Goal: Information Seeking & Learning: Learn about a topic

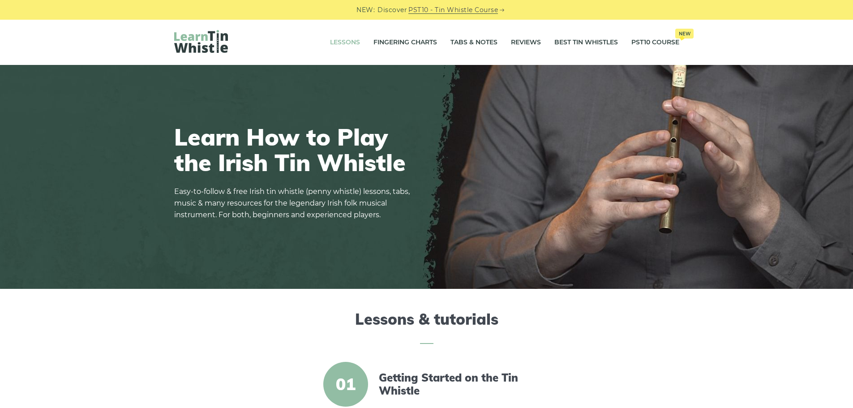
click at [344, 42] on link "Lessons" at bounding box center [345, 42] width 30 height 22
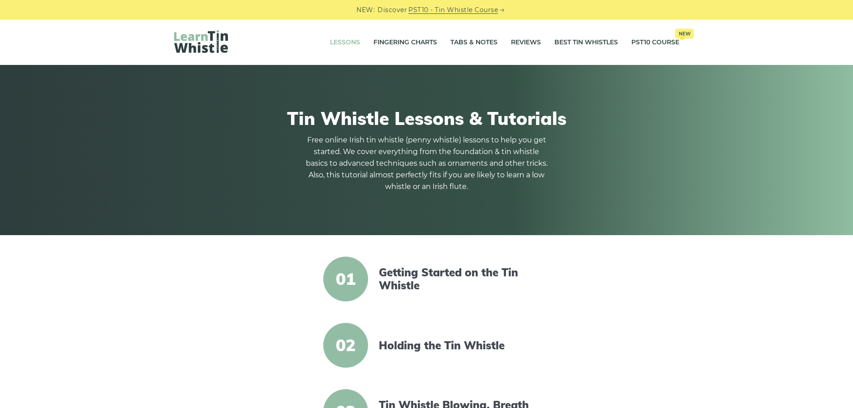
click at [362, 283] on span "01" at bounding box center [345, 279] width 45 height 45
click at [408, 275] on link "Getting Started on the Tin Whistle" at bounding box center [456, 279] width 154 height 26
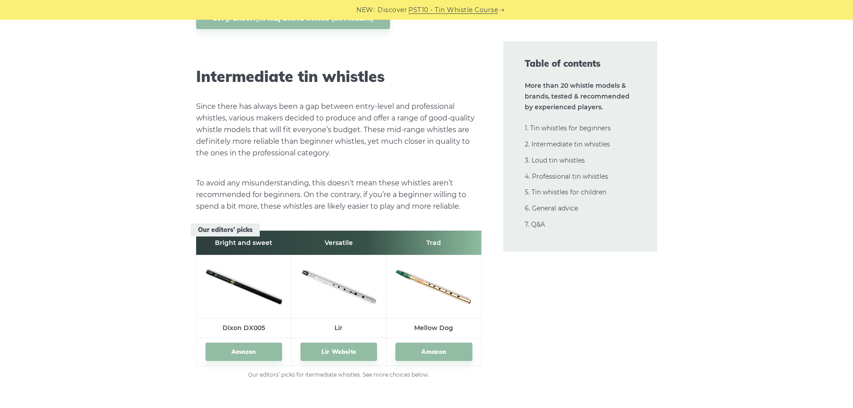
scroll to position [5015, 0]
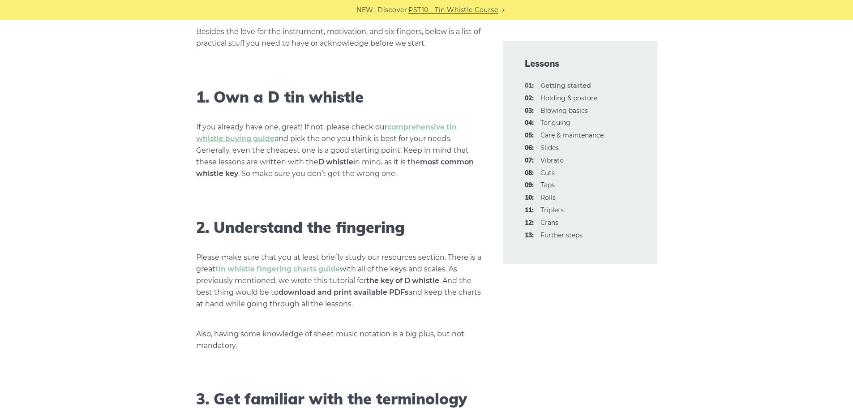
scroll to position [582, 0]
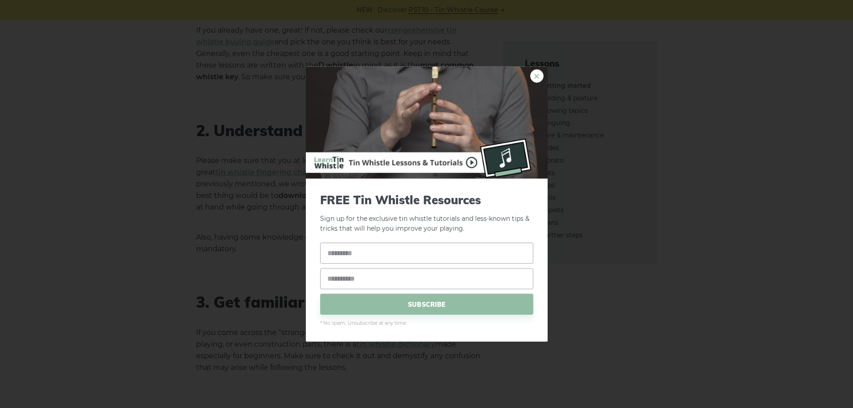
click at [534, 76] on link "×" at bounding box center [536, 75] width 13 height 13
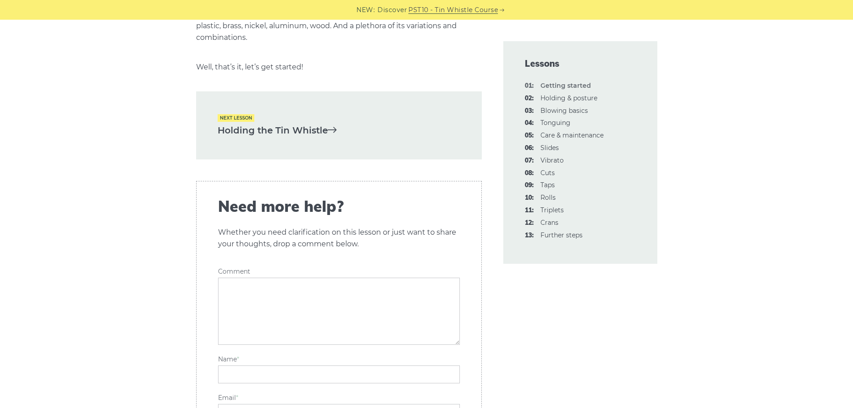
scroll to position [1925, 0]
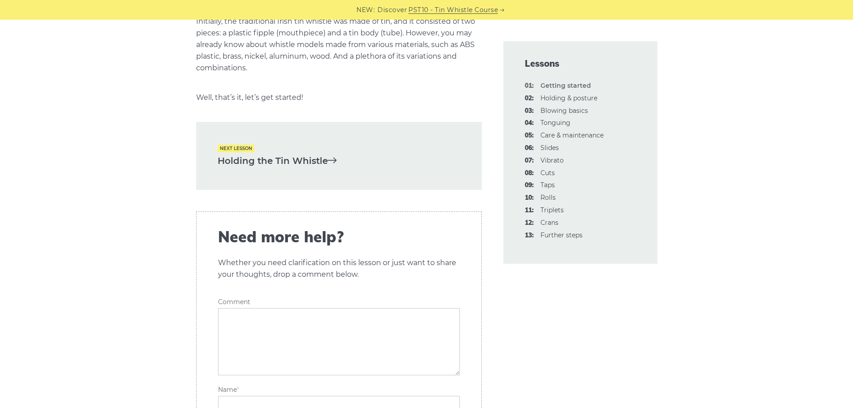
click at [303, 154] on link "Holding the Tin Whistle" at bounding box center [339, 161] width 243 height 15
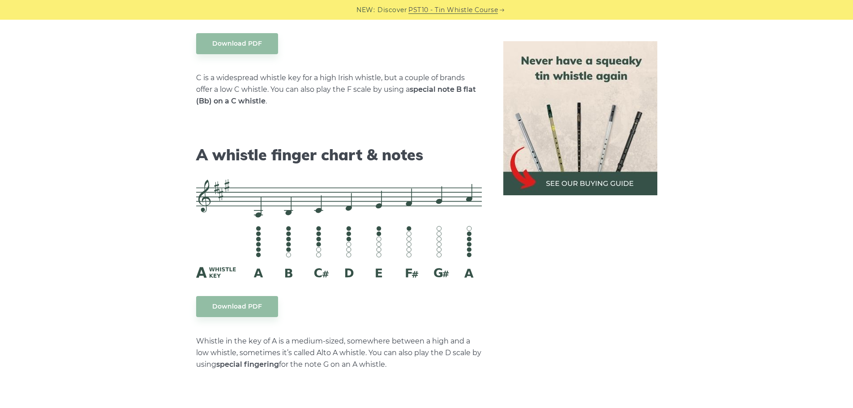
scroll to position [2463, 0]
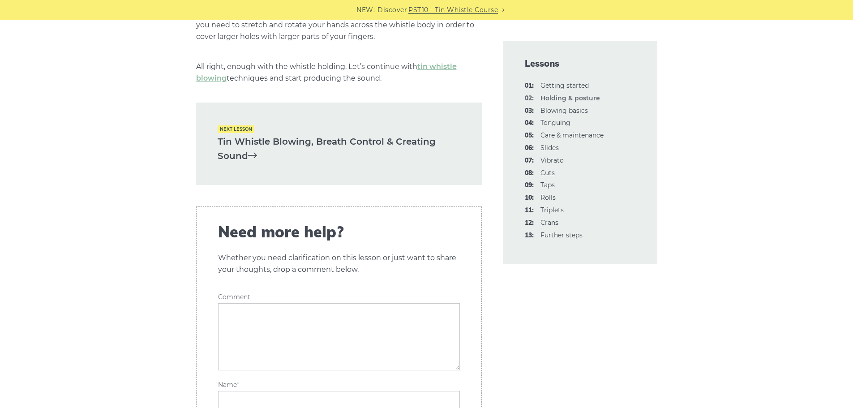
scroll to position [1343, 0]
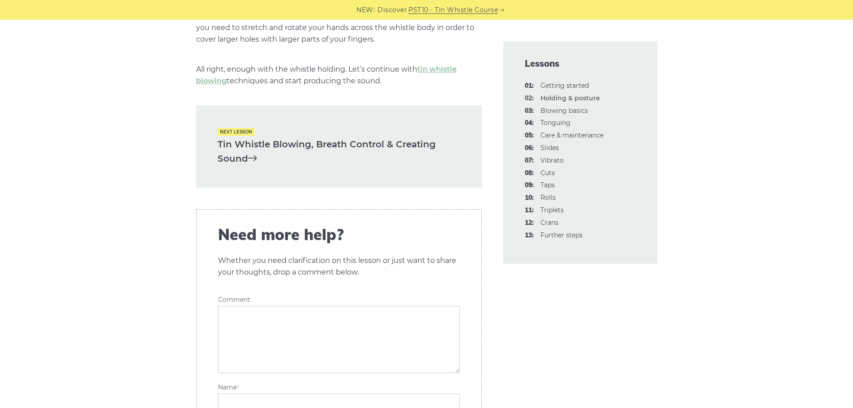
click at [284, 146] on link "Tin Whistle Blowing, Breath Control & Creating Sound" at bounding box center [339, 151] width 243 height 29
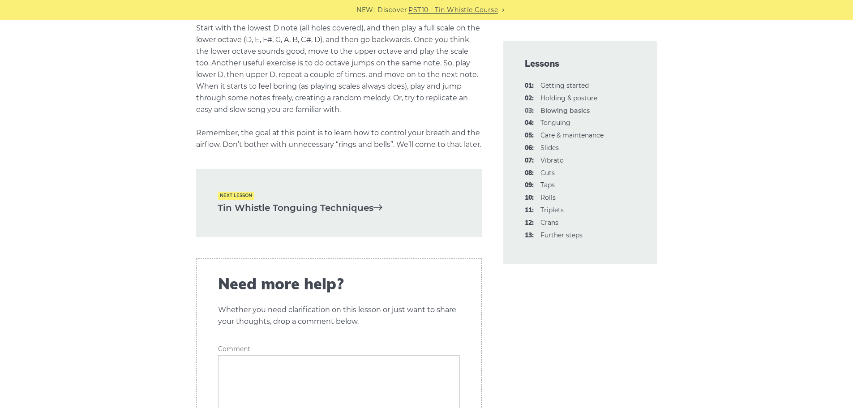
scroll to position [1925, 0]
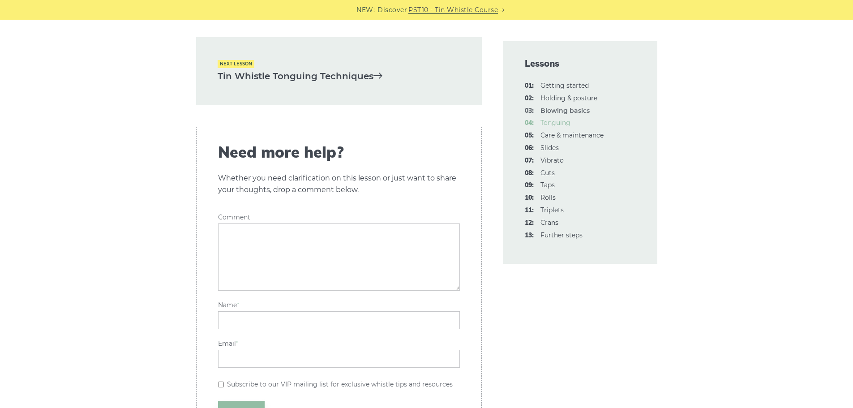
click at [552, 124] on link "04: Tonguing" at bounding box center [555, 123] width 30 height 8
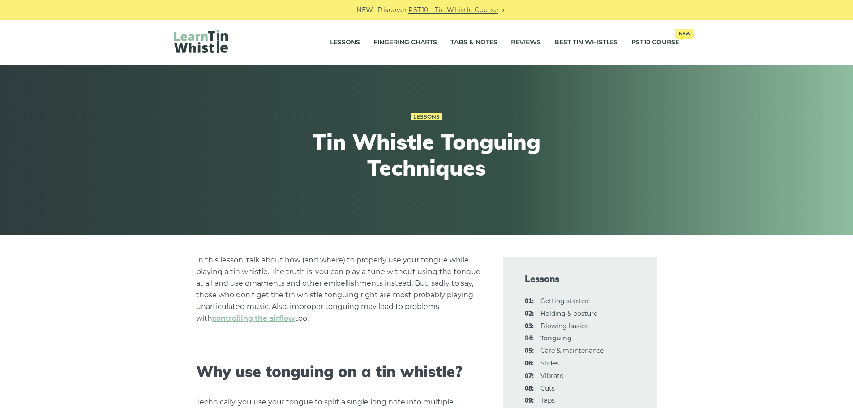
click at [647, 100] on div "Lessons Tin Whistle Tonguing Techniques" at bounding box center [427, 150] width 548 height 122
click at [466, 42] on link "Tabs & Notes" at bounding box center [473, 42] width 47 height 22
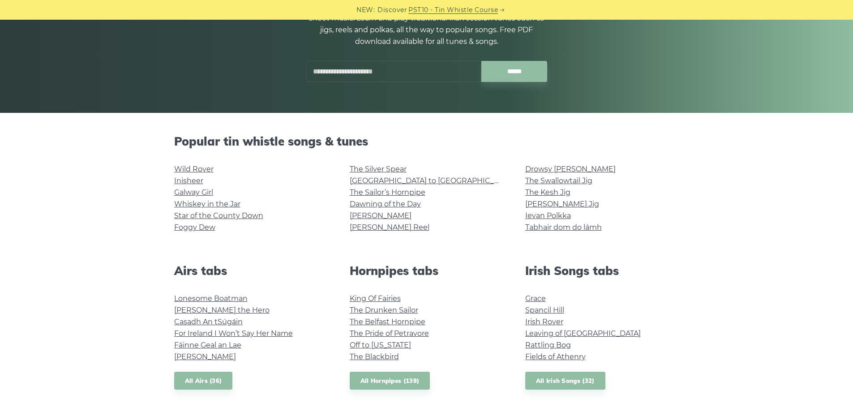
scroll to position [134, 0]
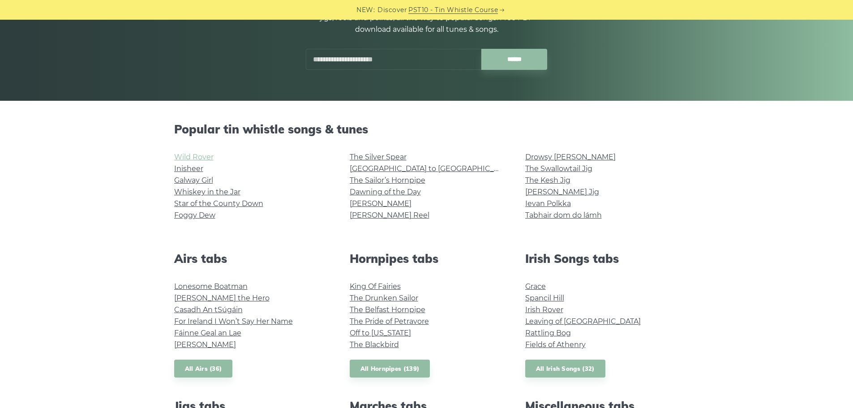
click at [199, 157] on link "Wild Rover" at bounding box center [193, 157] width 39 height 9
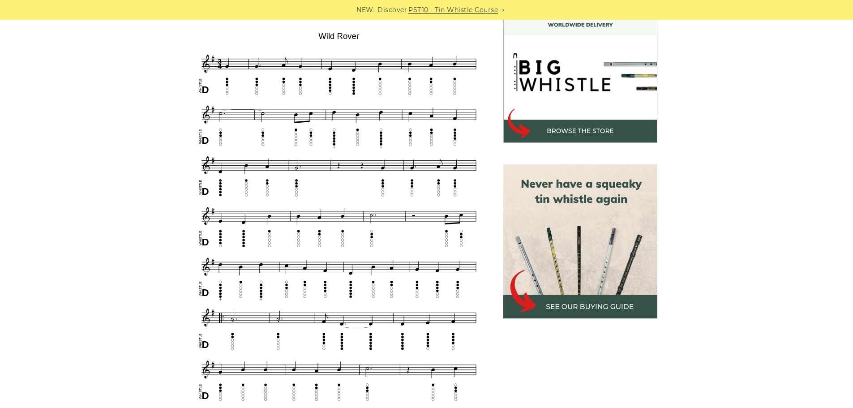
scroll to position [269, 0]
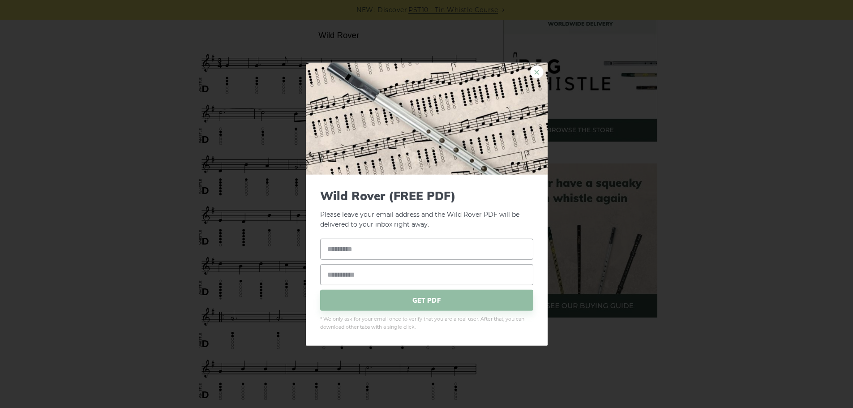
click at [534, 73] on link "×" at bounding box center [536, 71] width 13 height 13
